Goal: Check status

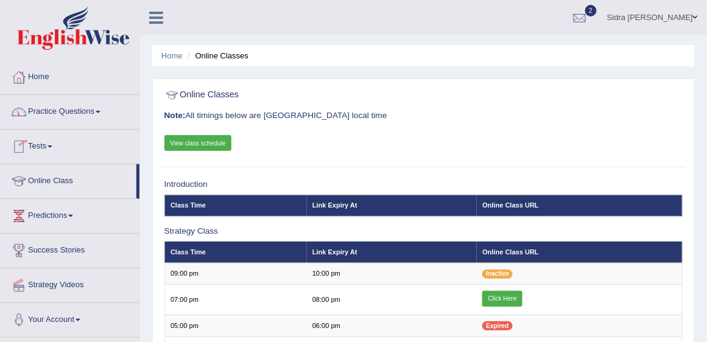
click at [52, 152] on link "Tests" at bounding box center [70, 145] width 139 height 30
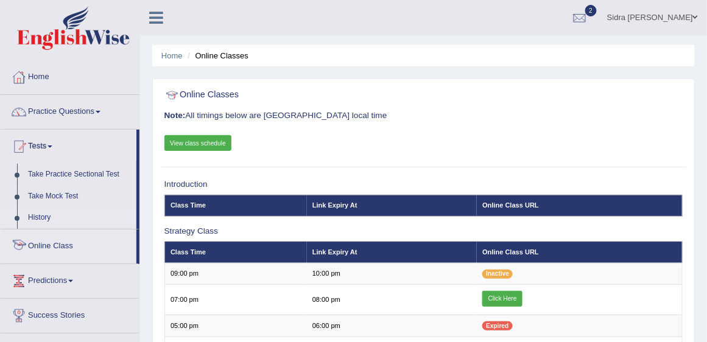
click at [29, 214] on link "History" at bounding box center [80, 218] width 114 height 22
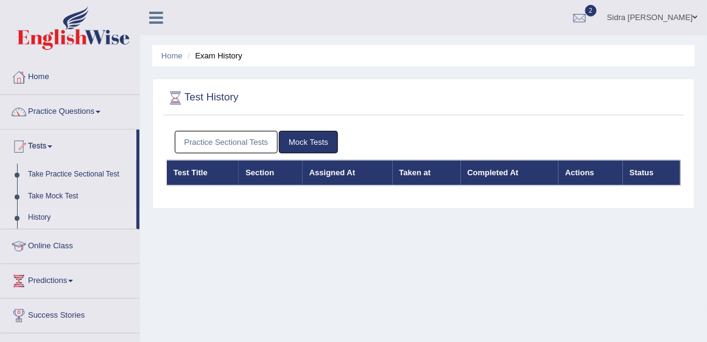
click at [213, 142] on link "Practice Sectional Tests" at bounding box center [227, 142] width 104 height 23
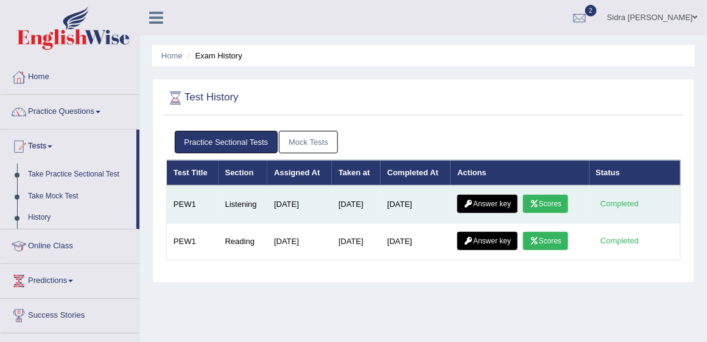
click at [493, 203] on link "Answer key" at bounding box center [487, 204] width 60 height 18
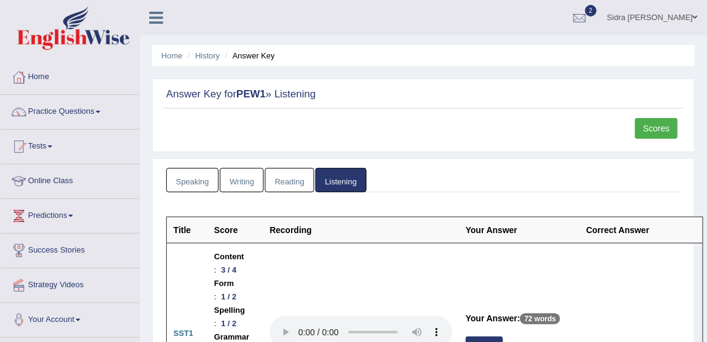
click at [661, 130] on link "Scores" at bounding box center [656, 128] width 43 height 21
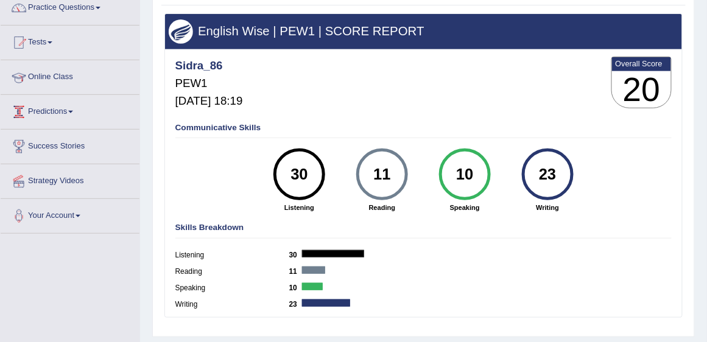
scroll to position [69, 0]
